Goal: Transaction & Acquisition: Subscribe to service/newsletter

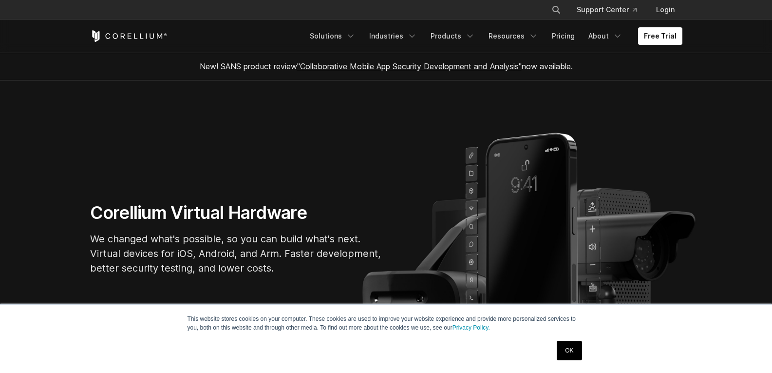
click at [565, 353] on link "OK" at bounding box center [569, 349] width 25 height 19
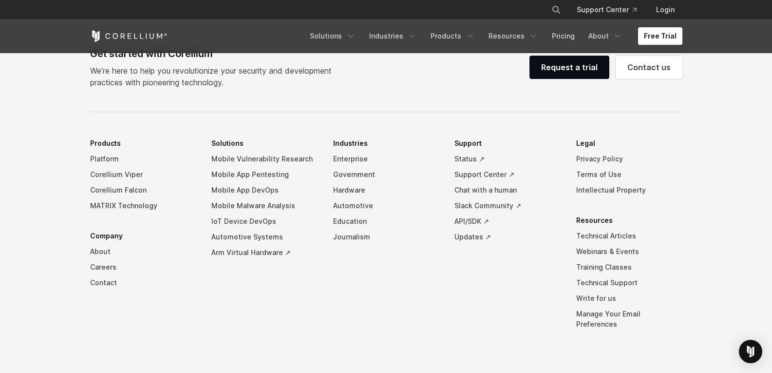
scroll to position [2297, 0]
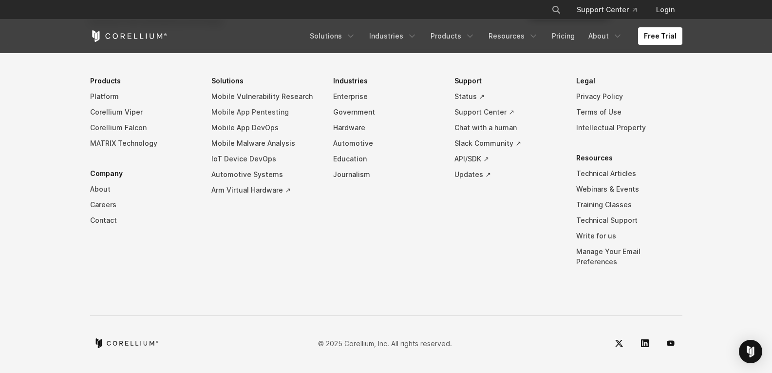
click at [238, 116] on link "Mobile App Pentesting" at bounding box center [264, 112] width 106 height 16
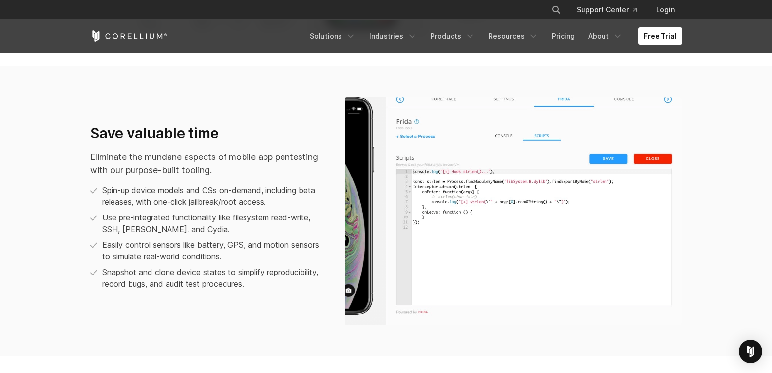
scroll to position [655, 0]
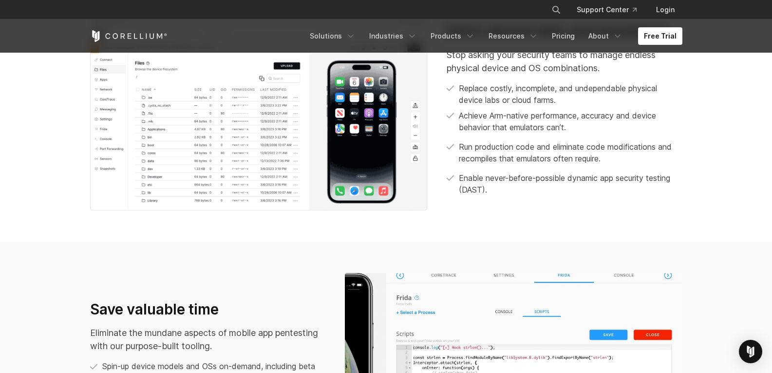
drag, startPoint x: 777, startPoint y: 55, endPoint x: 742, endPoint y: 61, distance: 36.0
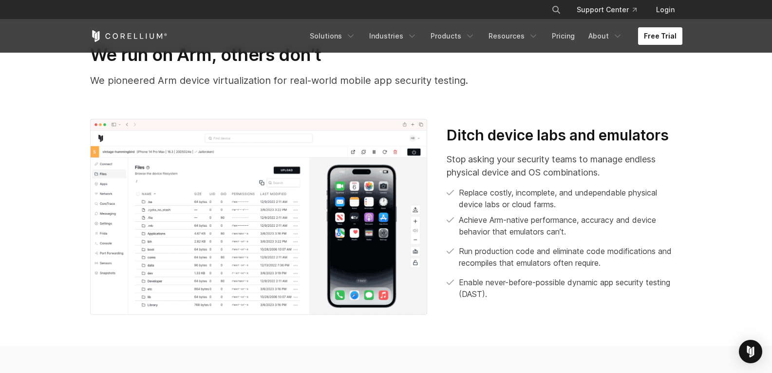
click at [658, 36] on link "Free Trial" at bounding box center [660, 36] width 44 height 18
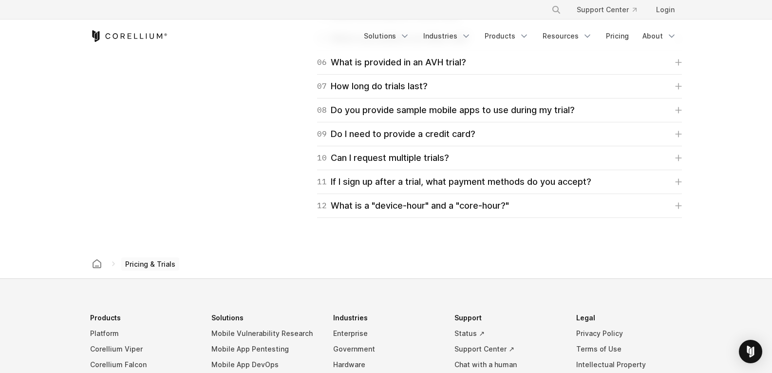
scroll to position [1527, 0]
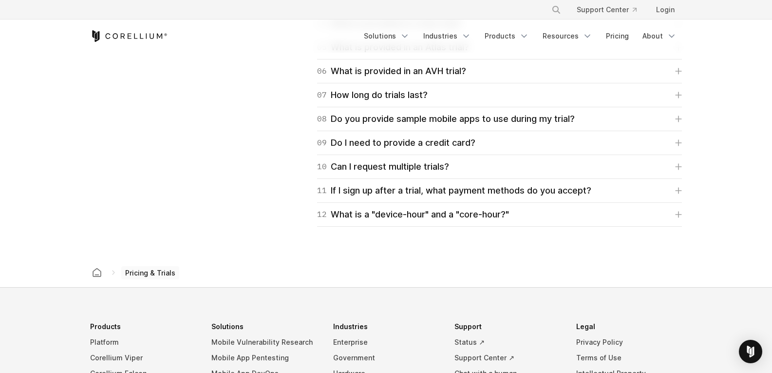
click at [769, 235] on section "Trial FAQ More information to assist you in your trial experience. 01 What does…" at bounding box center [386, 82] width 772 height 349
click at [727, 242] on section "Trial FAQ More information to assist you in your trial experience. 01 What does…" at bounding box center [386, 82] width 772 height 349
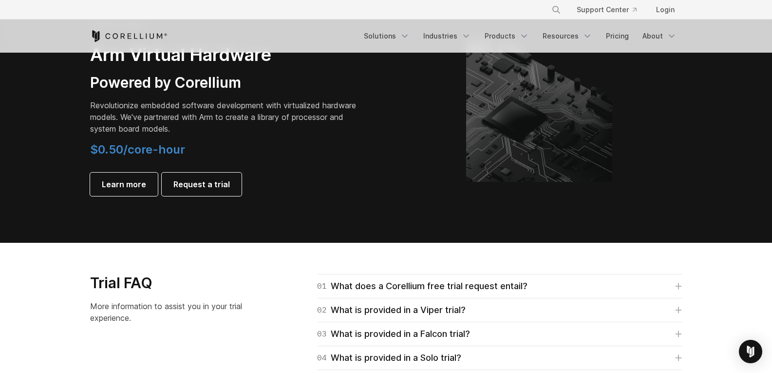
drag, startPoint x: 771, startPoint y: 224, endPoint x: 779, endPoint y: 192, distance: 32.5
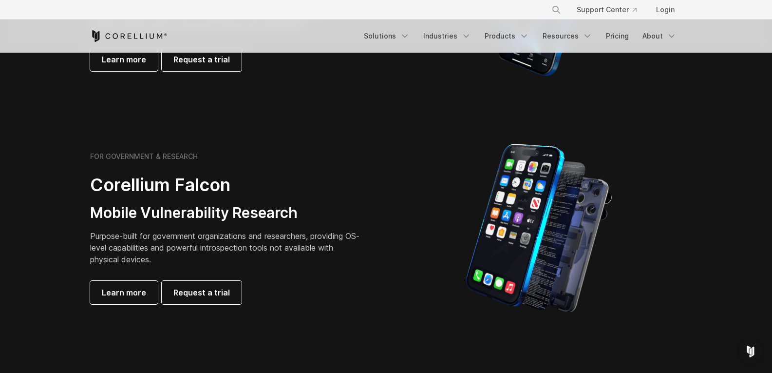
scroll to position [335, 0]
